Goal: Navigation & Orientation: Find specific page/section

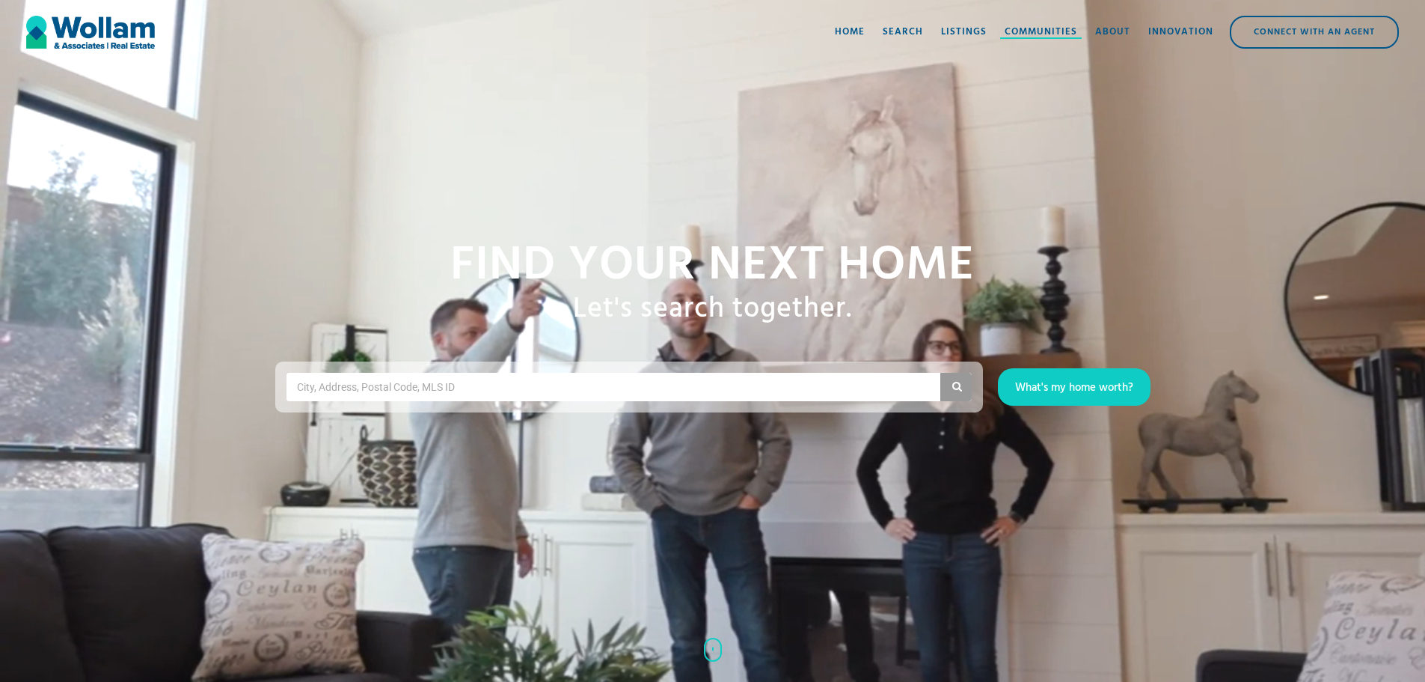
click at [1024, 27] on div "Communities" at bounding box center [1041, 32] width 73 height 15
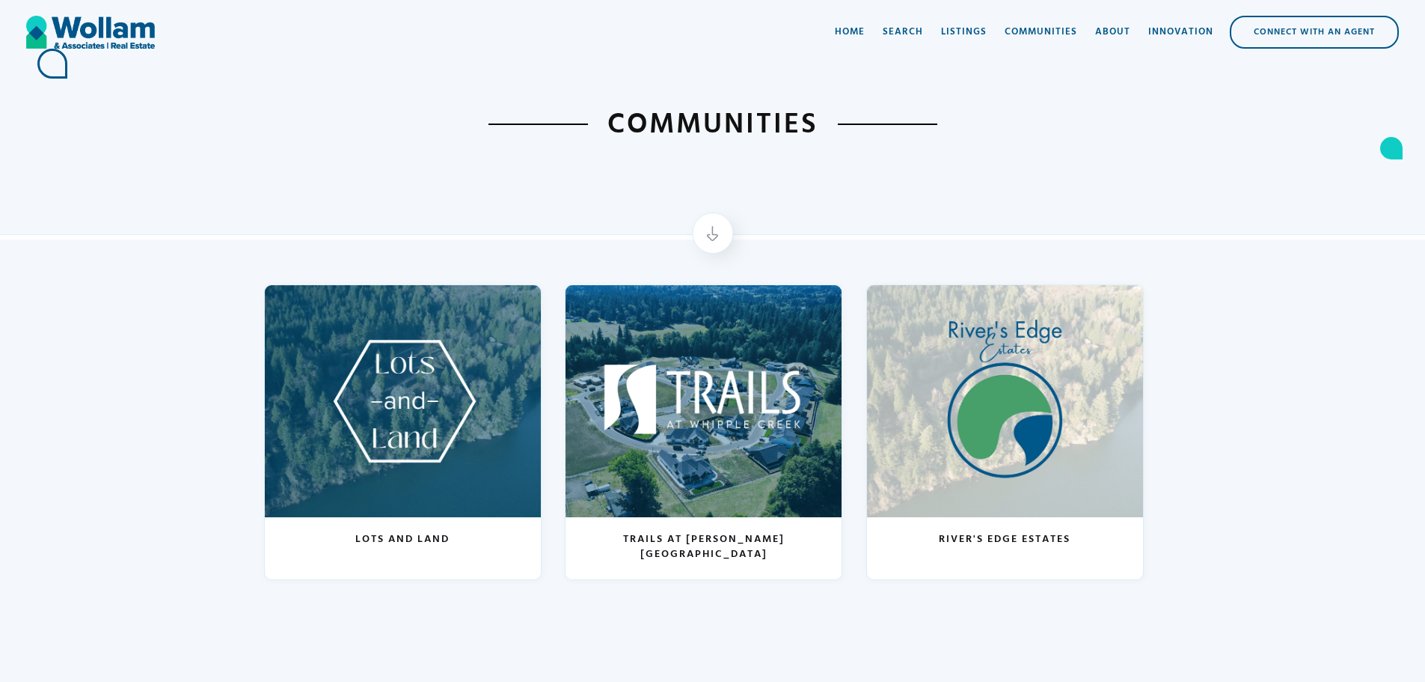
scroll to position [75, 0]
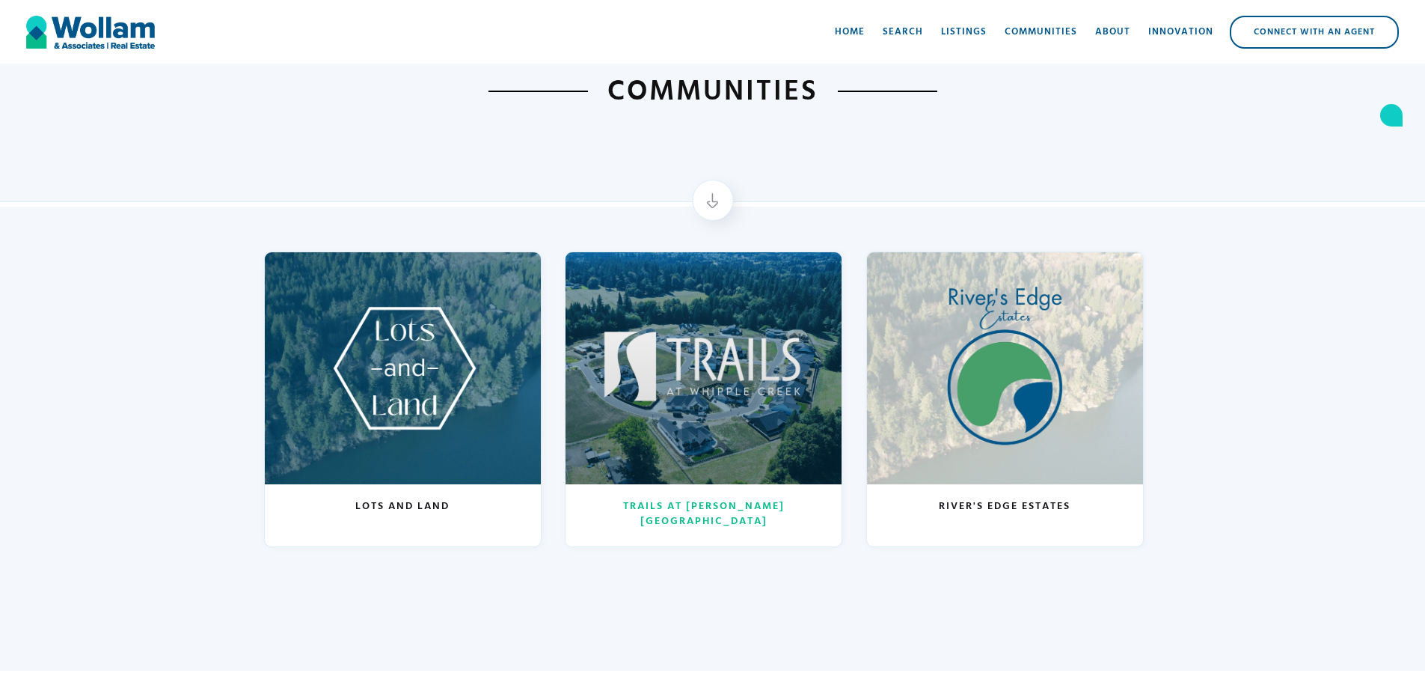
click at [688, 355] on div at bounding box center [704, 368] width 276 height 232
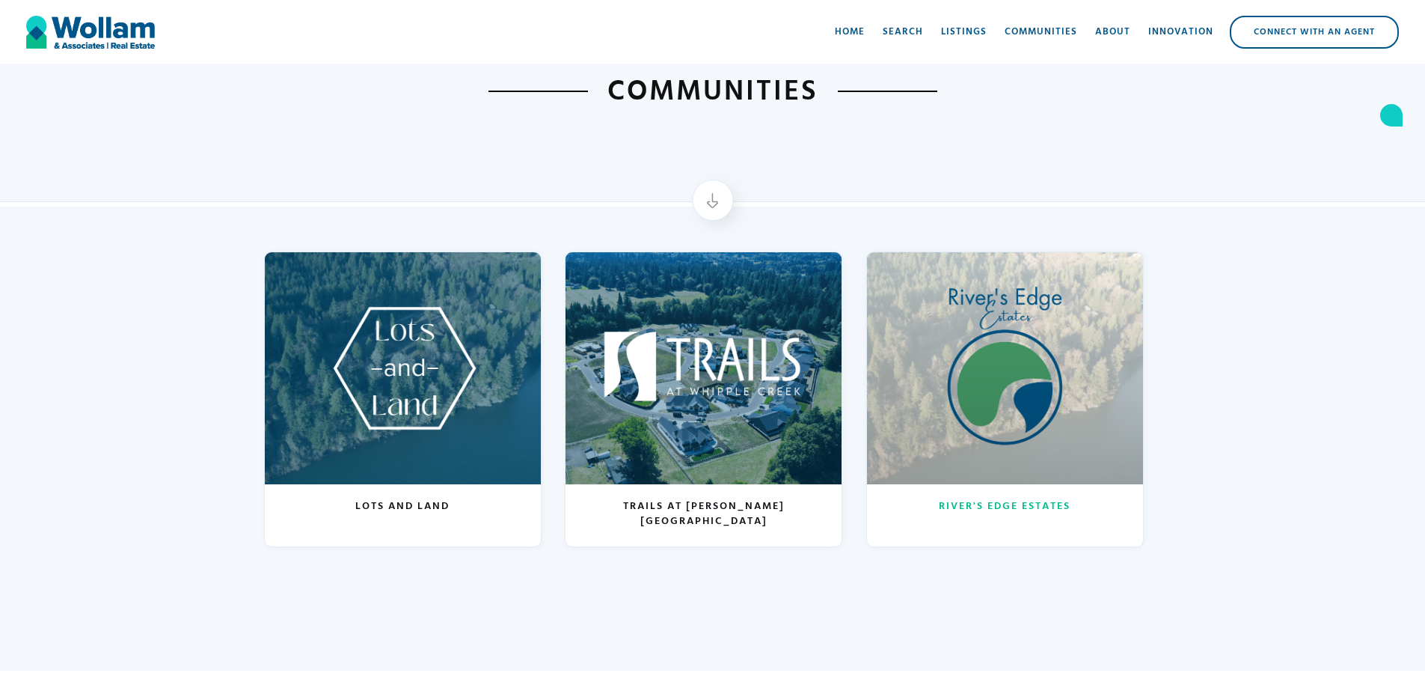
click at [1001, 373] on div at bounding box center [1005, 368] width 276 height 232
click at [998, 376] on div at bounding box center [1005, 368] width 276 height 232
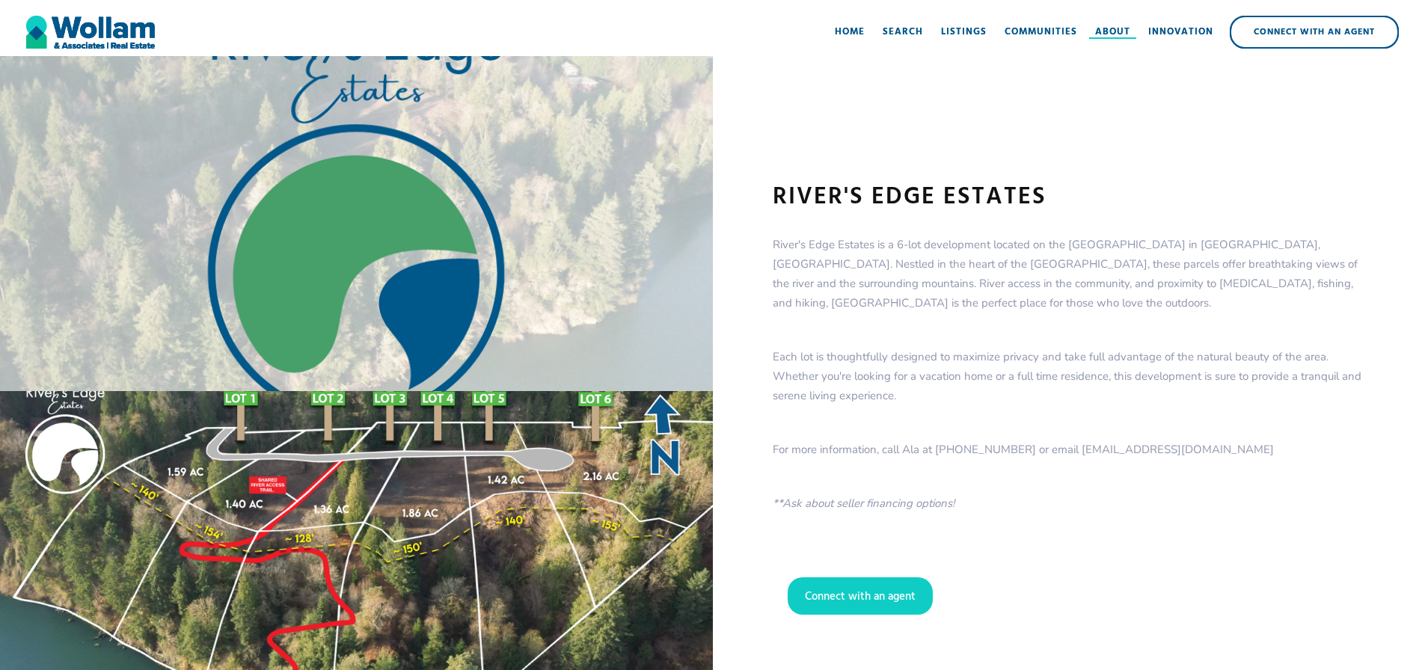
click at [1101, 26] on div "About" at bounding box center [1112, 32] width 35 height 15
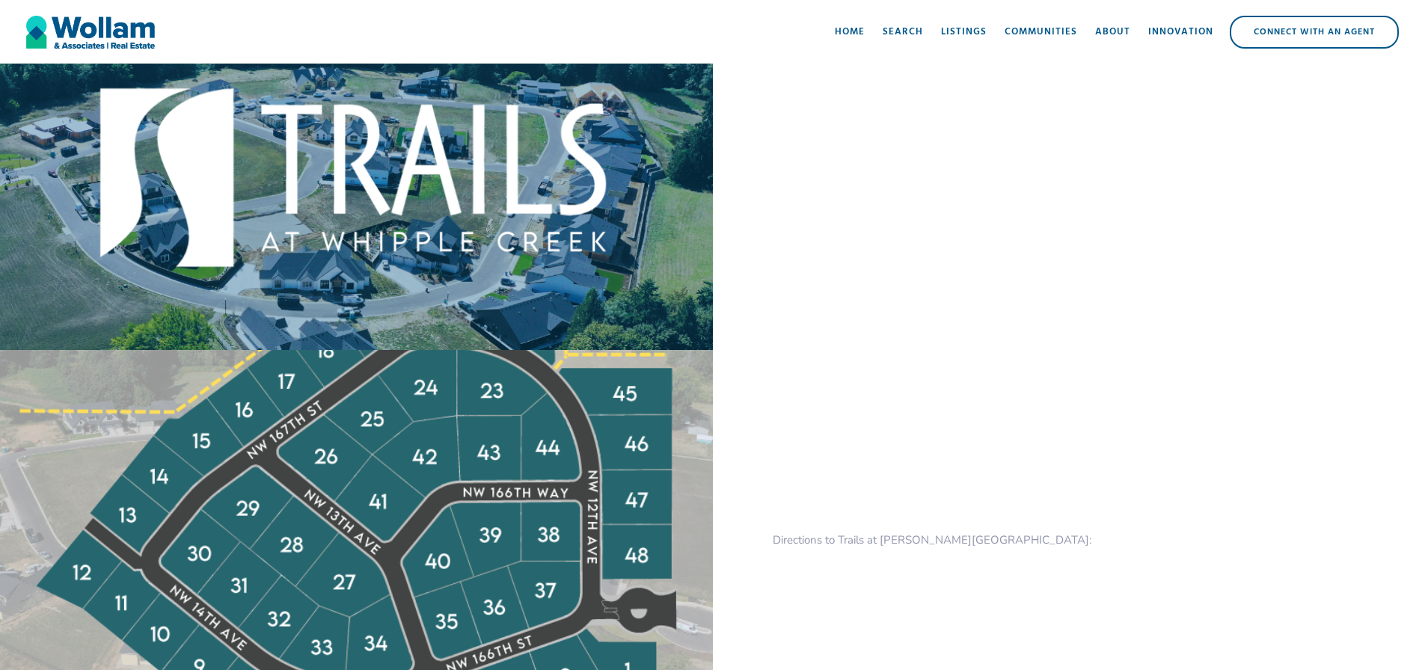
scroll to position [524, 0]
click at [741, 310] on div "Trails at Whipple Creek Trails at Whipple Creek is a brand new, gated community…" at bounding box center [1069, 242] width 713 height 1420
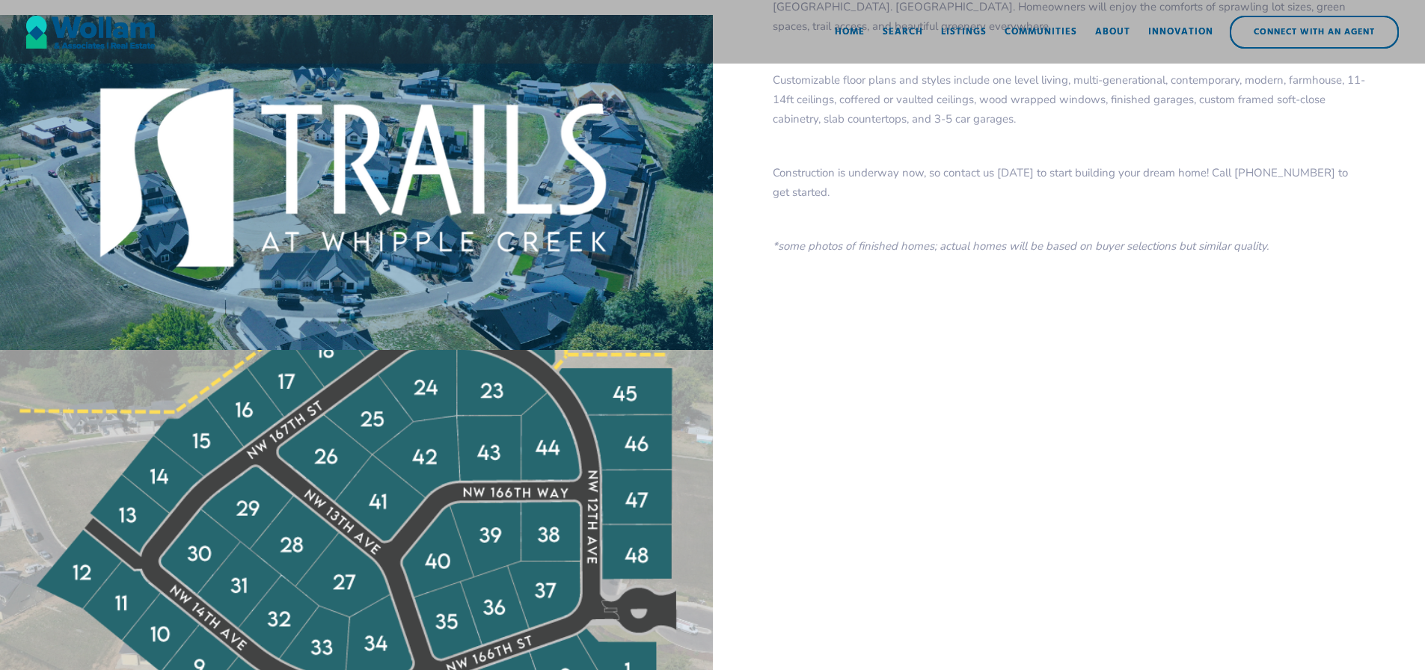
scroll to position [0, 0]
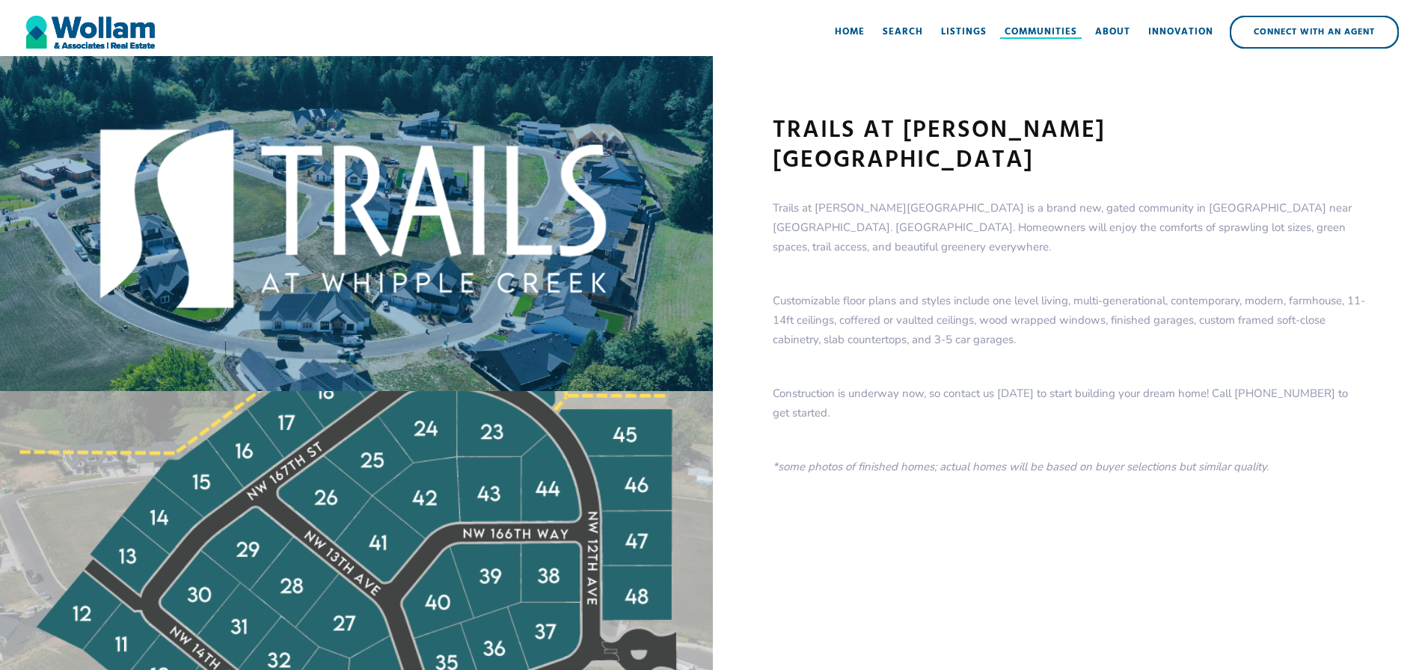
click at [1036, 34] on div "Communities" at bounding box center [1041, 32] width 73 height 15
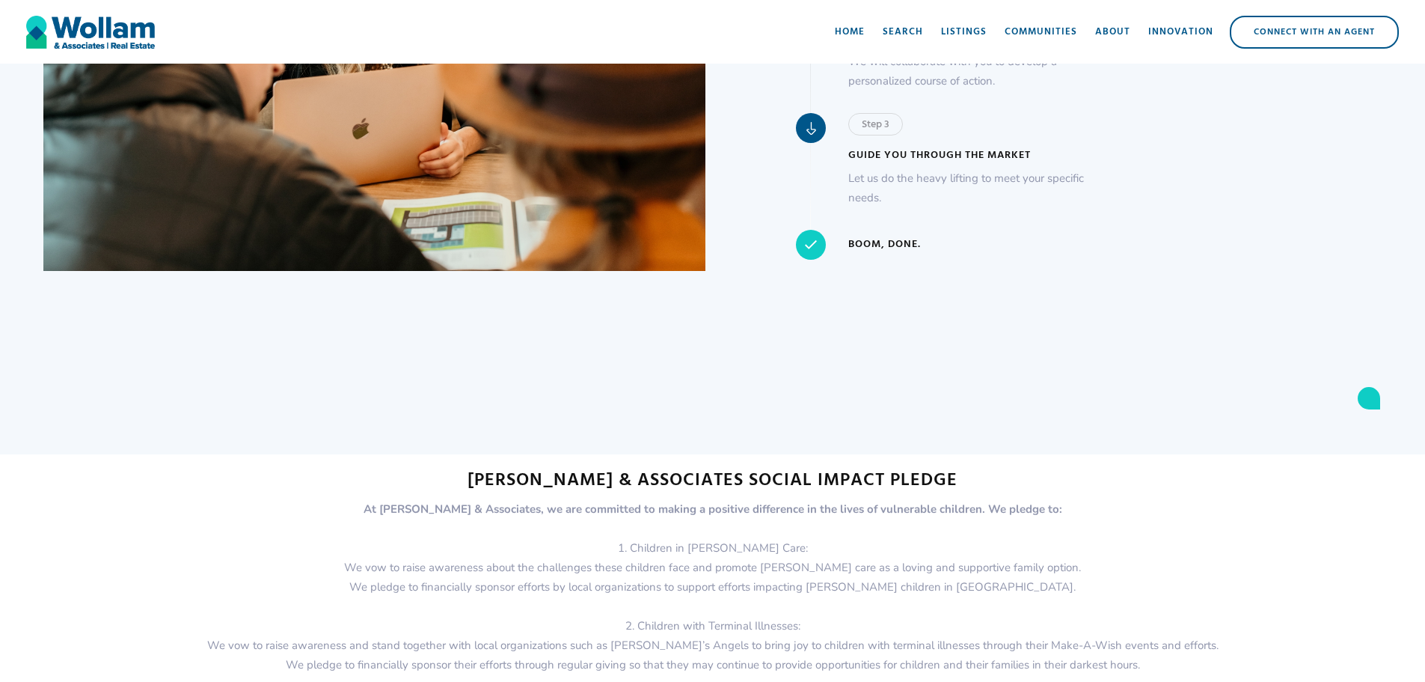
scroll to position [1367, 0]
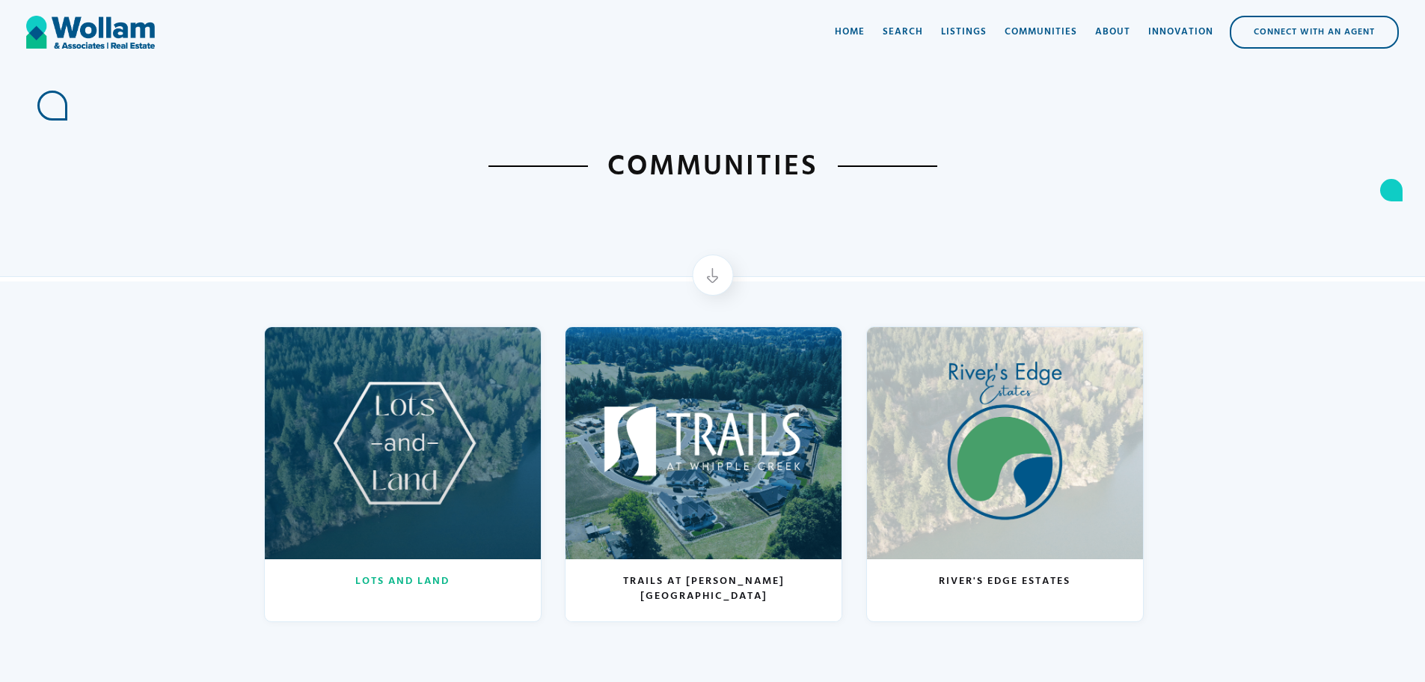
click at [483, 441] on div at bounding box center [403, 443] width 276 height 232
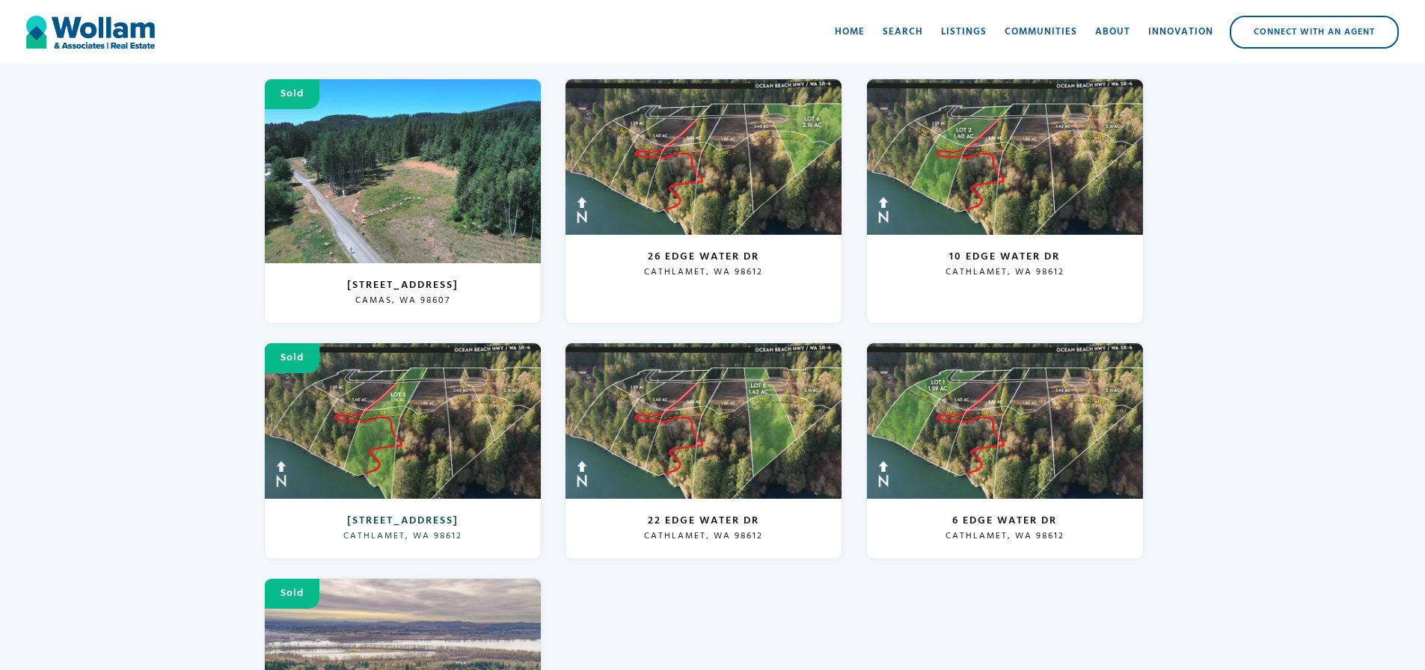
scroll to position [1721, 0]
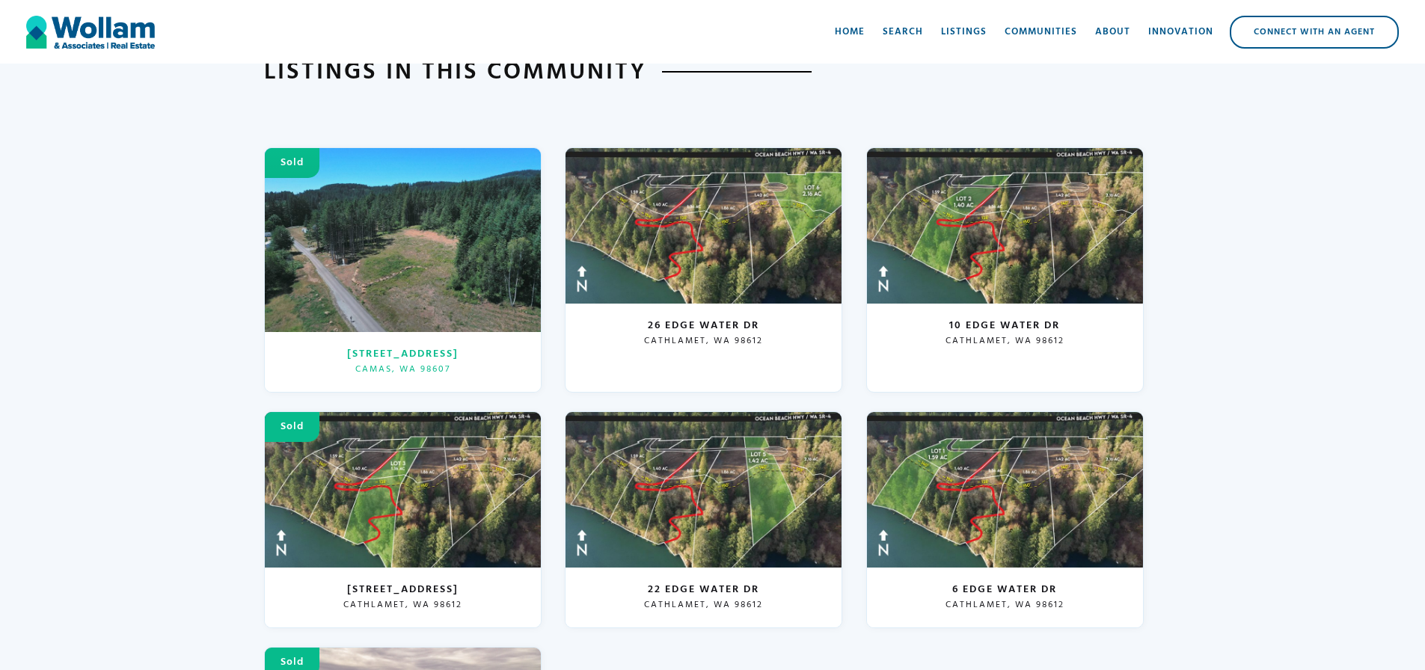
click at [430, 288] on div at bounding box center [403, 240] width 276 height 184
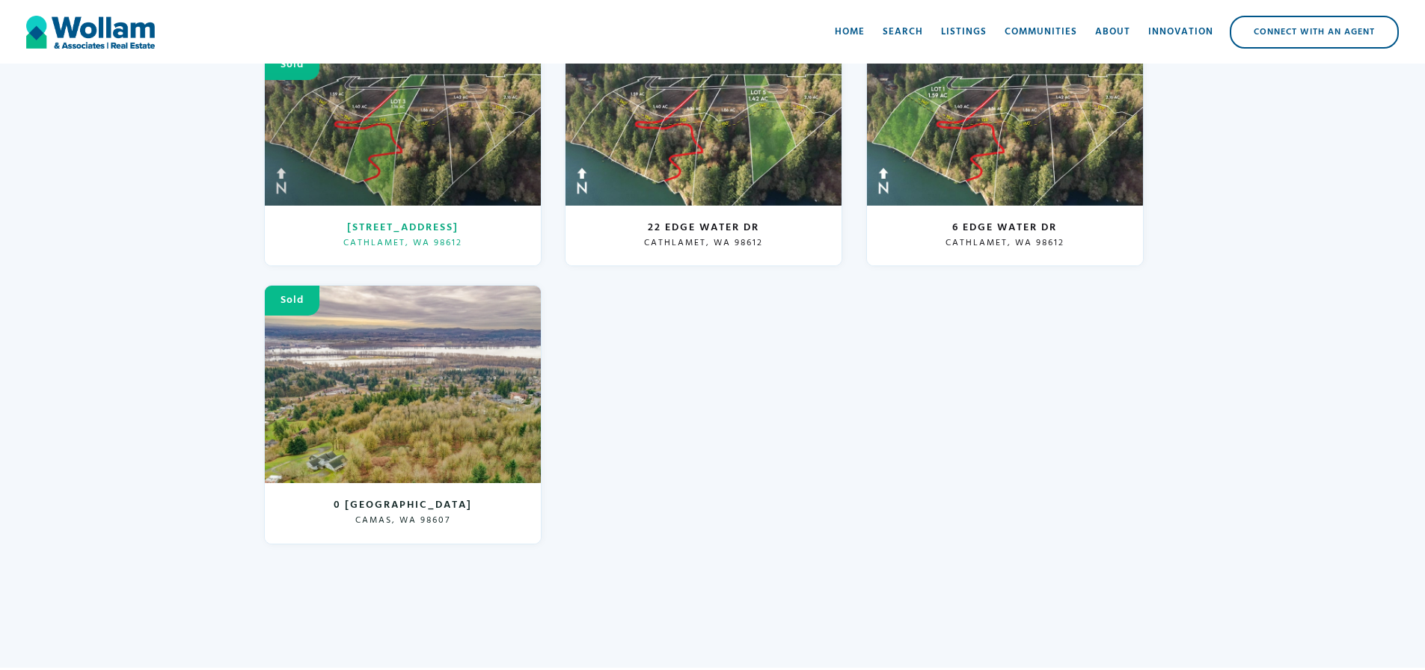
scroll to position [2095, 0]
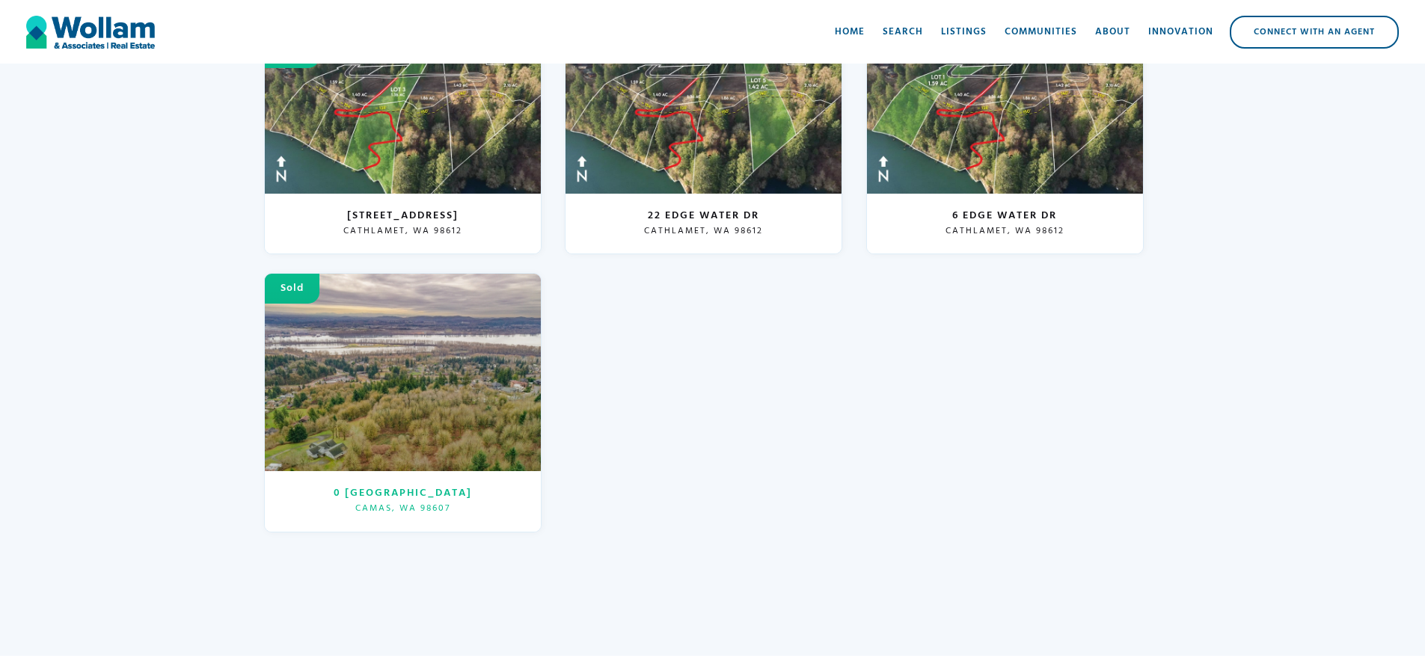
click at [458, 447] on div at bounding box center [403, 373] width 276 height 198
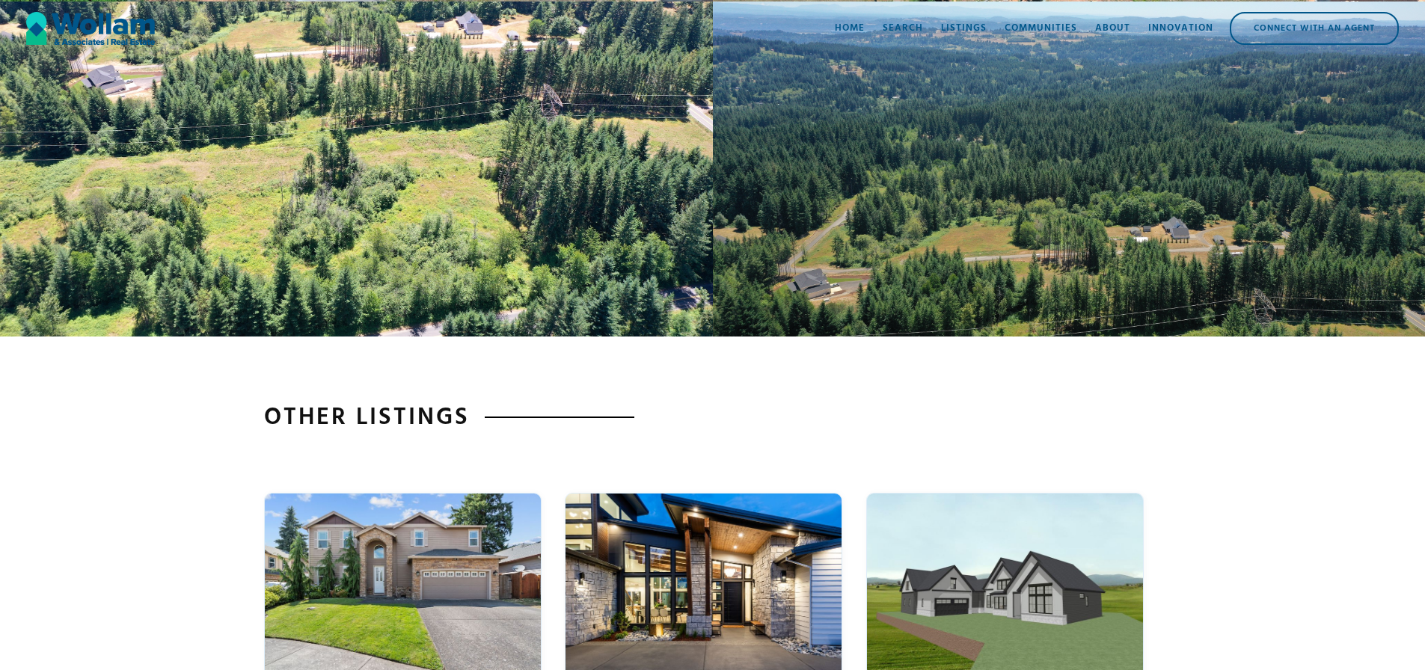
scroll to position [1646, 0]
